Goal: Task Accomplishment & Management: Manage account settings

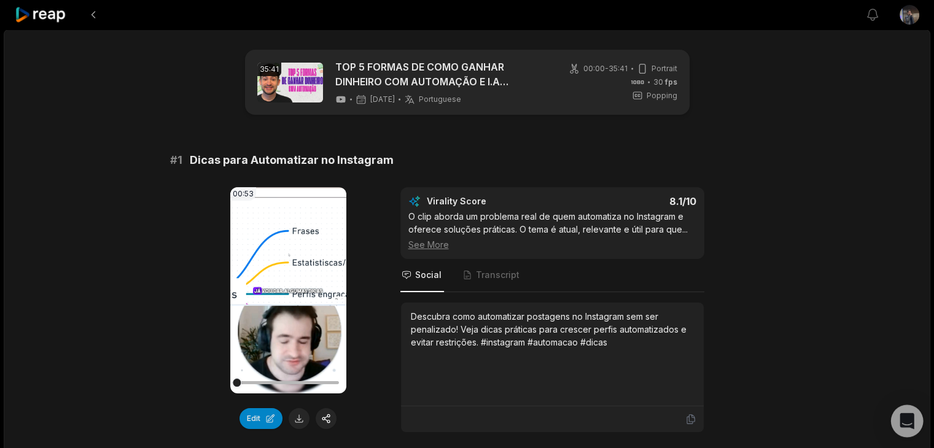
click at [908, 426] on icon "Open Intercom Messenger" at bounding box center [907, 421] width 16 height 16
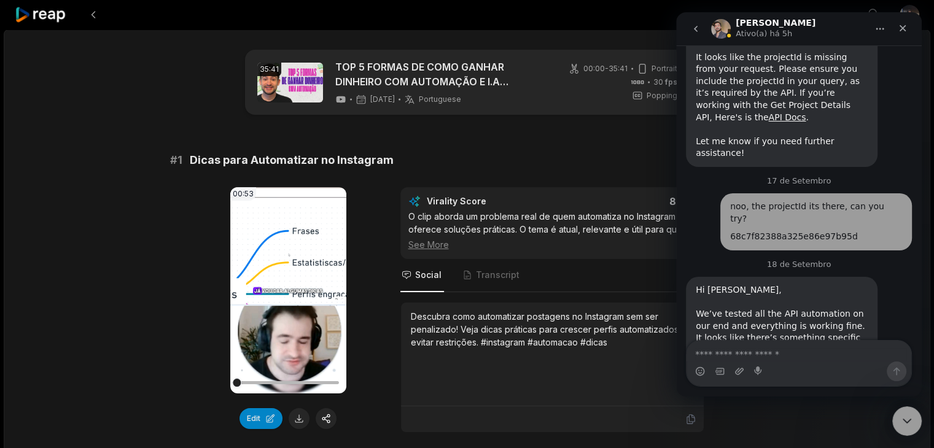
scroll to position [2774, 0]
click at [573, 50] on div "35:41 TOP 5 FORMAS DE COMO GANHAR DINHEIRO COM AUTOMAÇÃO E I.A (Detalhado) [DAT…" at bounding box center [467, 82] width 445 height 65
click at [906, 34] on div "Fechar" at bounding box center [903, 28] width 22 height 22
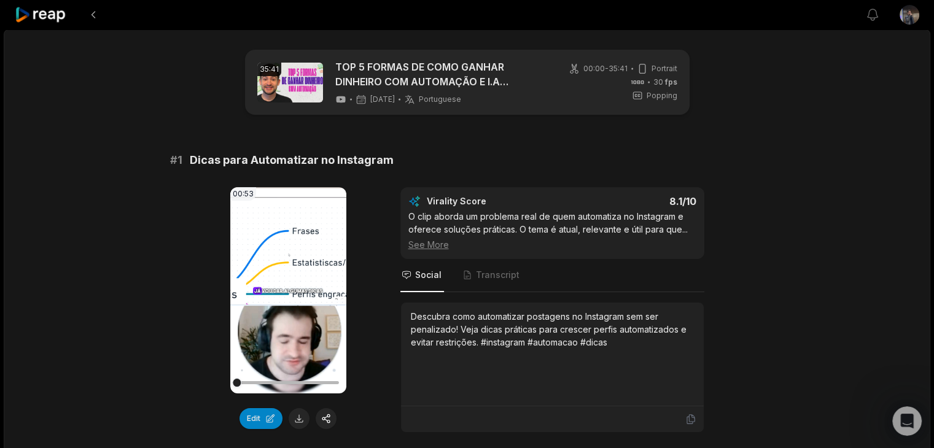
scroll to position [0, 0]
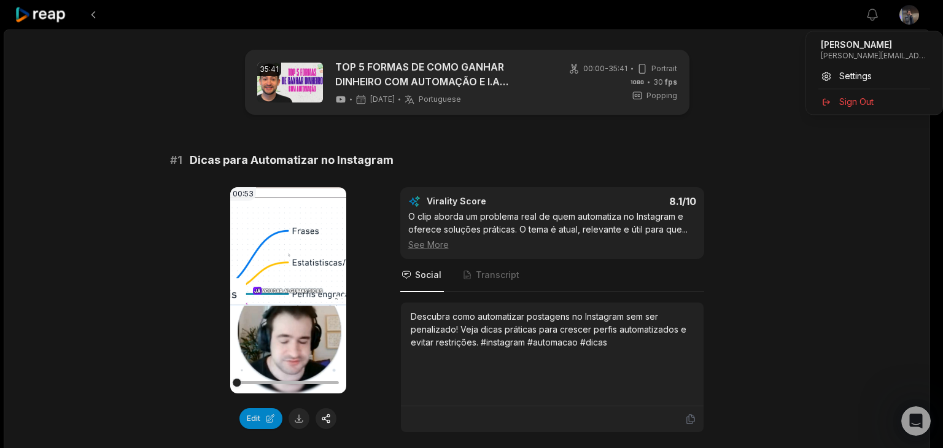
click at [909, 12] on html "View notifications Open user menu 35:41 TOP 5 FORMAS DE COMO GANHAR DINHEIRO CO…" at bounding box center [471, 224] width 943 height 448
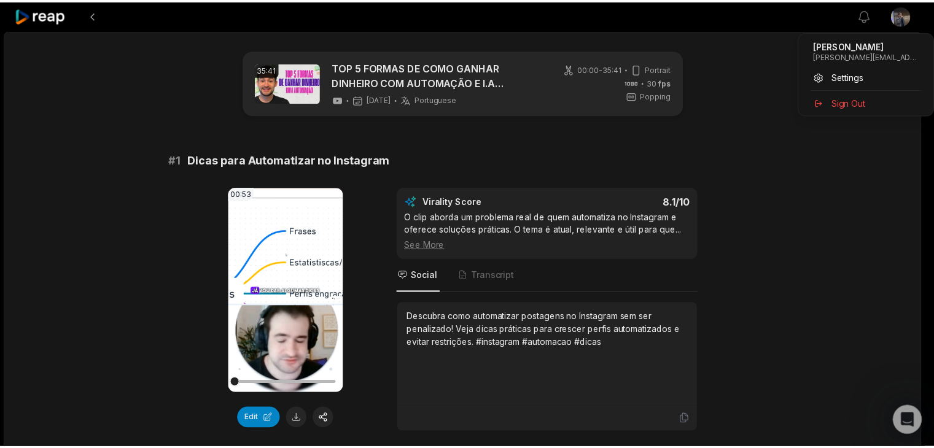
scroll to position [2774, 0]
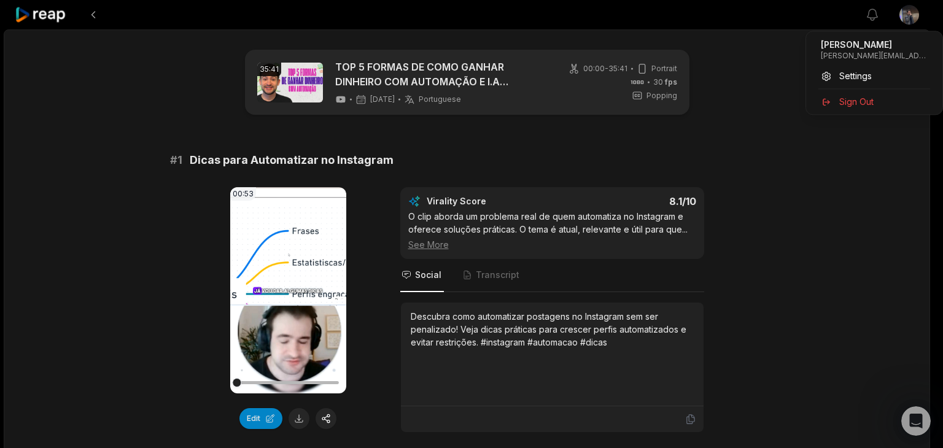
drag, startPoint x: 49, startPoint y: 24, endPoint x: 54, endPoint y: 18, distance: 7.8
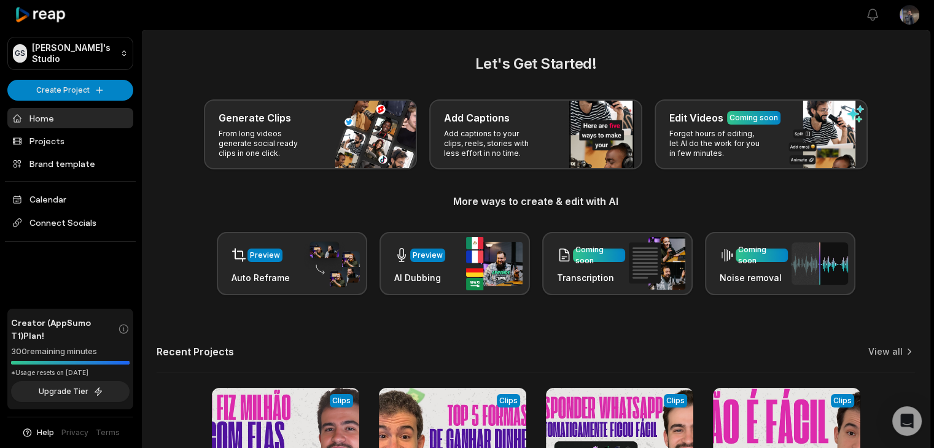
click at [908, 12] on html "GS Gustavo's Studio Create Project Home Projects Brand template Calendar Connec…" at bounding box center [467, 224] width 934 height 448
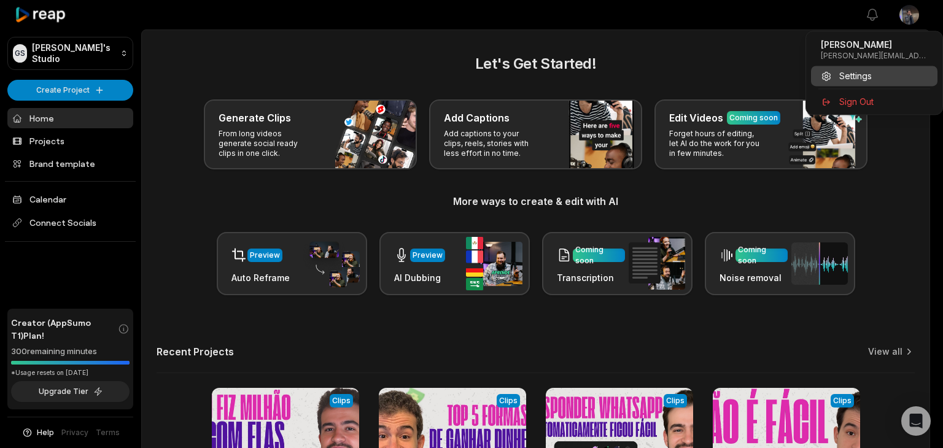
click at [852, 77] on span "Settings" at bounding box center [855, 75] width 33 height 13
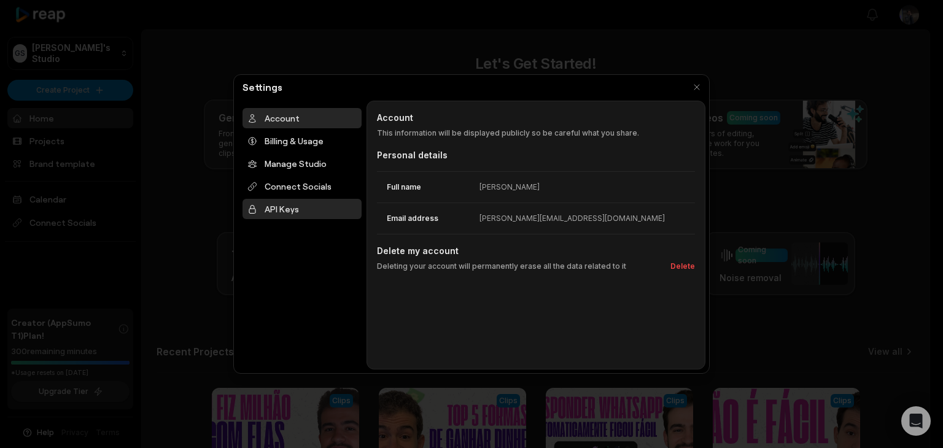
click at [297, 203] on div "API Keys" at bounding box center [302, 209] width 119 height 20
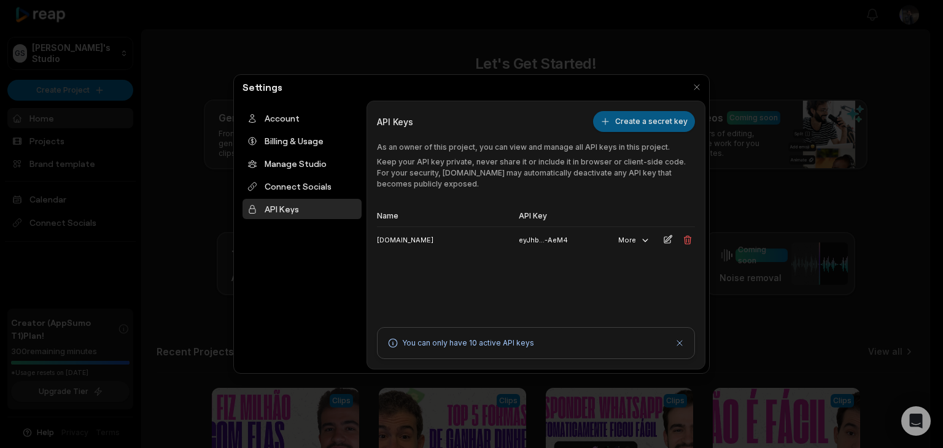
click at [644, 125] on button "Create a secret key" at bounding box center [644, 121] width 102 height 21
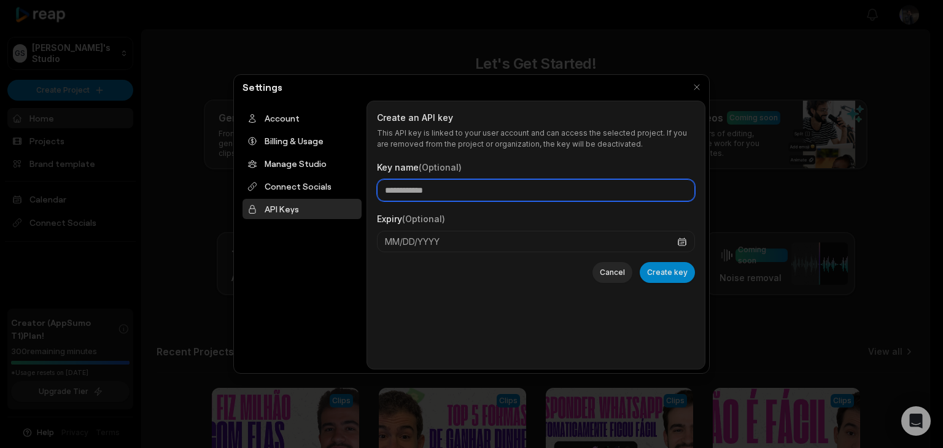
click at [446, 187] on input "Key name (Optional)" at bounding box center [536, 190] width 318 height 22
type input "**********"
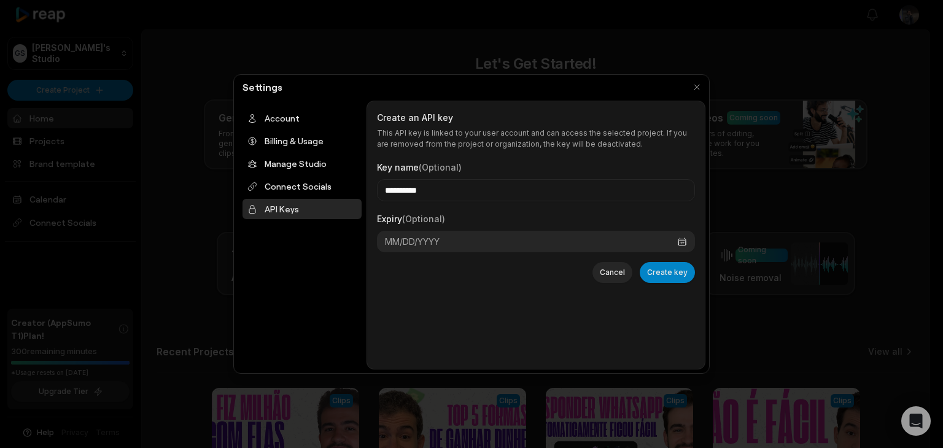
click at [629, 234] on button "MM/DD/YYYY" at bounding box center [536, 241] width 318 height 21
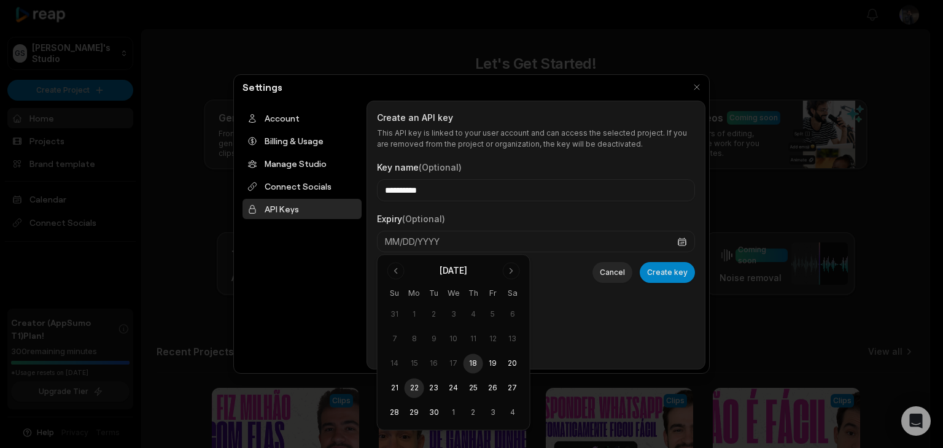
click at [413, 384] on button "22" at bounding box center [415, 389] width 20 height 20
click at [572, 308] on div "**********" at bounding box center [536, 235] width 318 height 248
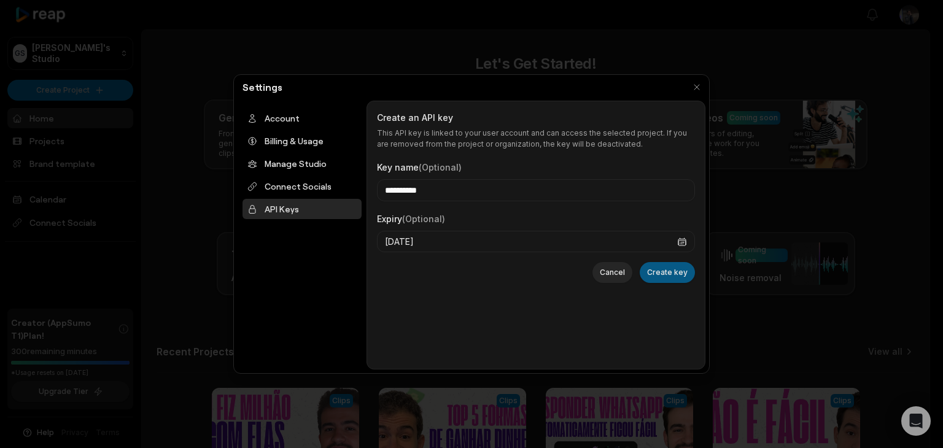
click at [673, 270] on button "Create key" at bounding box center [667, 272] width 55 height 21
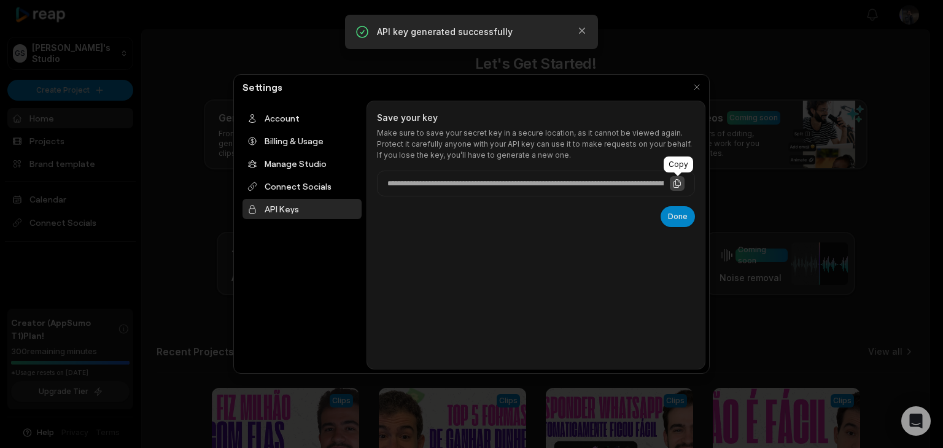
click at [677, 187] on icon at bounding box center [677, 184] width 10 height 10
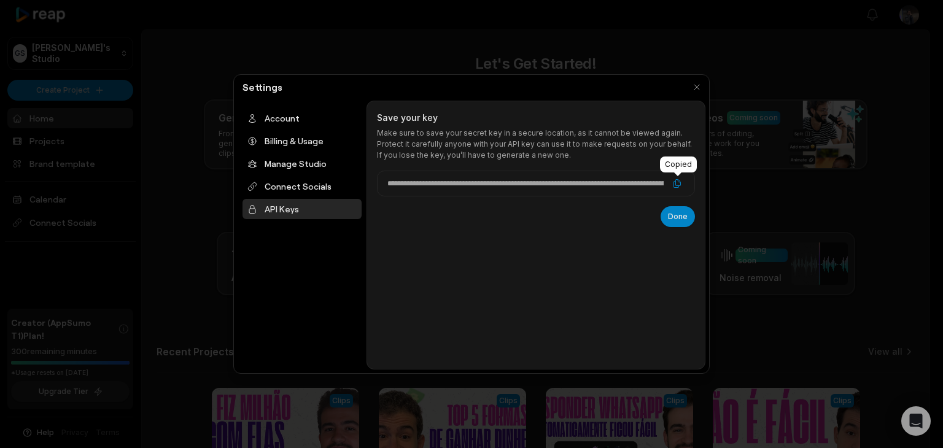
drag, startPoint x: 674, startPoint y: 182, endPoint x: 703, endPoint y: 209, distance: 39.1
click at [675, 183] on icon at bounding box center [677, 184] width 10 height 10
click at [679, 181] on icon at bounding box center [677, 184] width 10 height 10
click at [678, 217] on button "Done" at bounding box center [678, 216] width 34 height 21
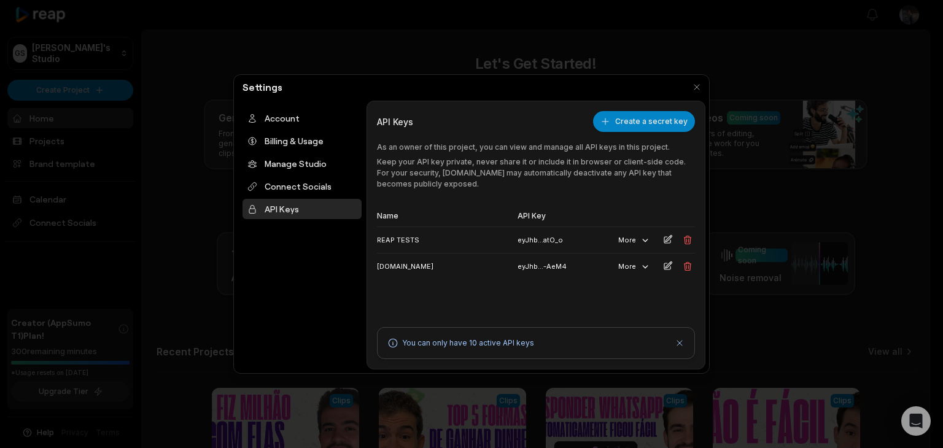
click at [922, 424] on div at bounding box center [471, 224] width 943 height 448
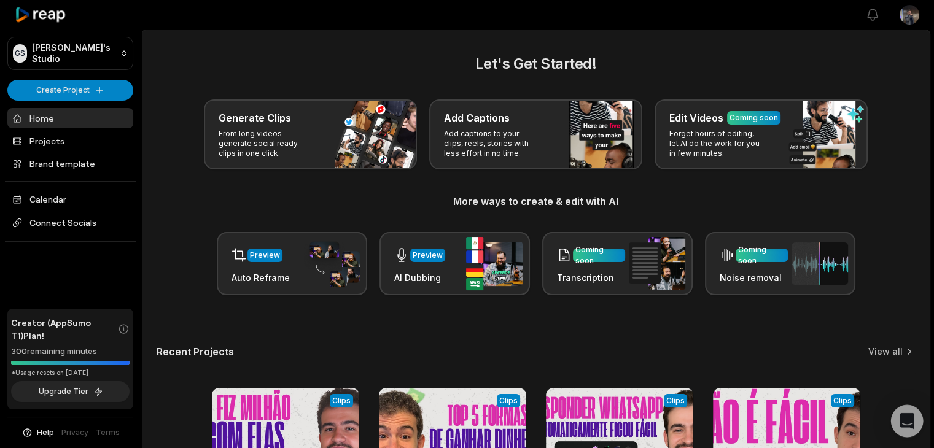
click at [916, 423] on div "Open Intercom Messenger" at bounding box center [907, 421] width 33 height 33
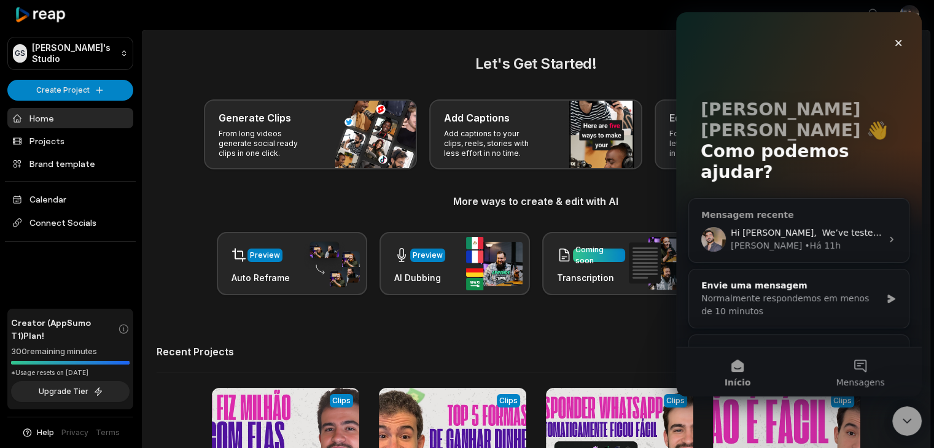
click at [801, 239] on div "Sam • Há 11h" at bounding box center [806, 245] width 151 height 13
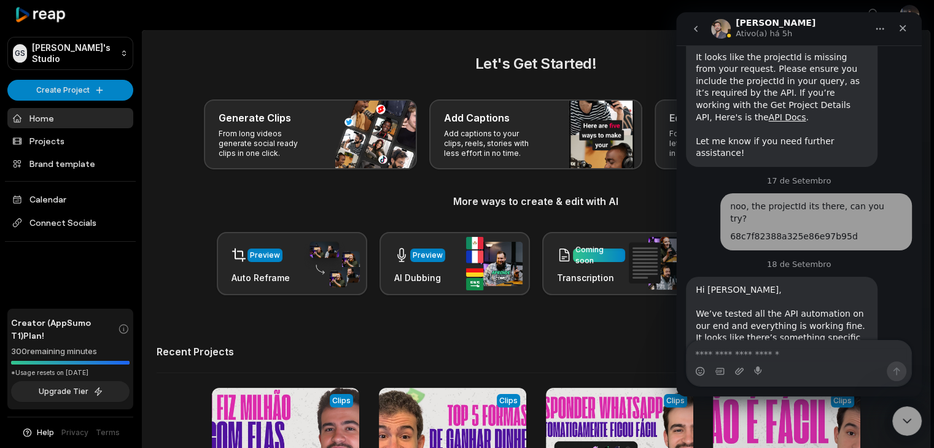
scroll to position [2774, 0]
click at [713, 357] on textarea "Envie uma mensagem..." at bounding box center [799, 351] width 225 height 21
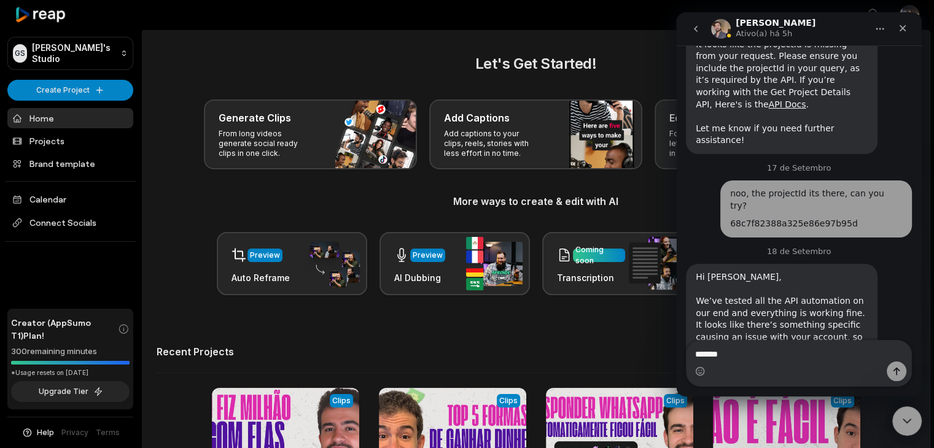
scroll to position [2798, 0]
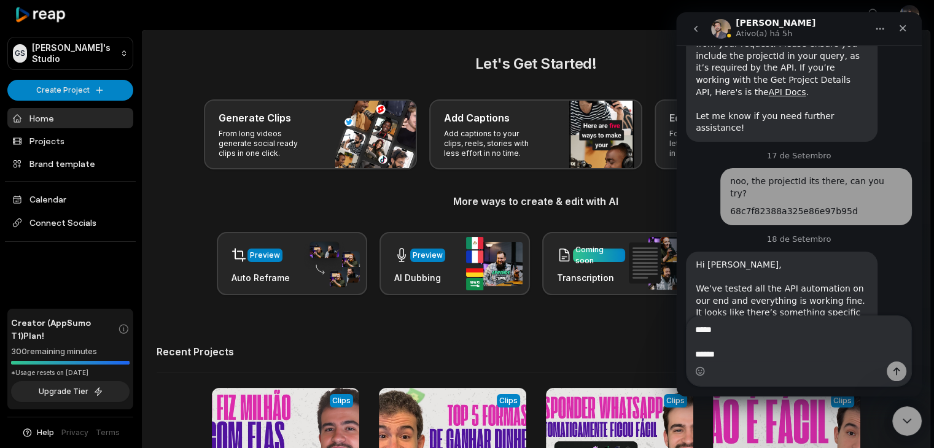
type textarea "**********"
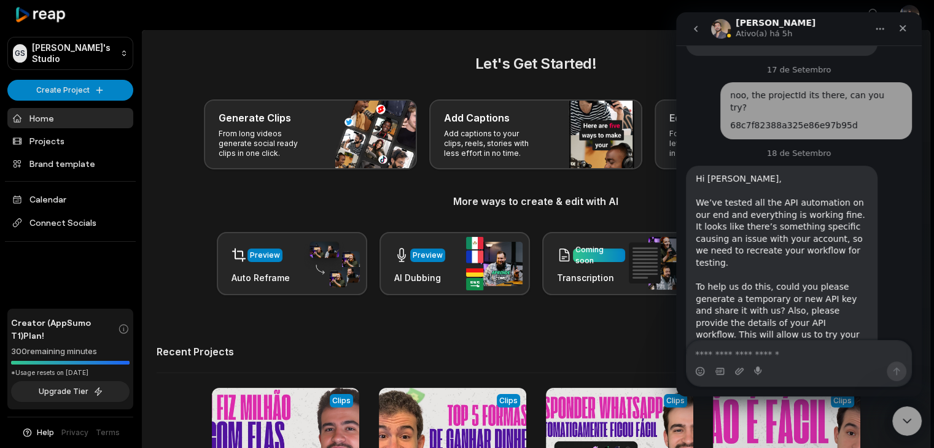
scroll to position [2889, 0]
